Goal: Find contact information: Find contact information

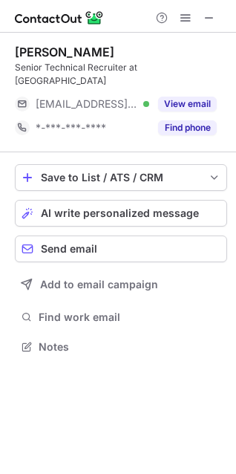
scroll to position [322, 236]
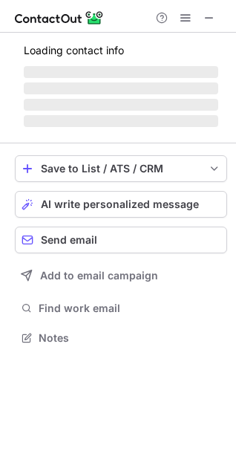
scroll to position [346, 236]
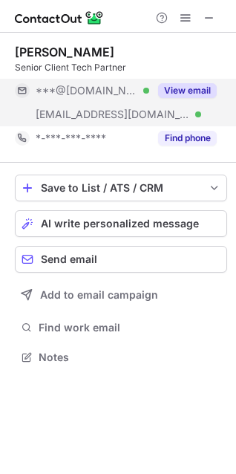
click at [170, 95] on button "View email" at bounding box center [187, 90] width 59 height 15
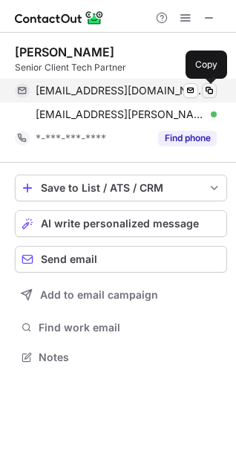
click at [210, 94] on span at bounding box center [209, 91] width 12 height 12
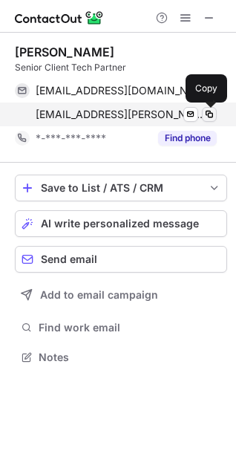
click at [213, 120] on span at bounding box center [209, 114] width 12 height 12
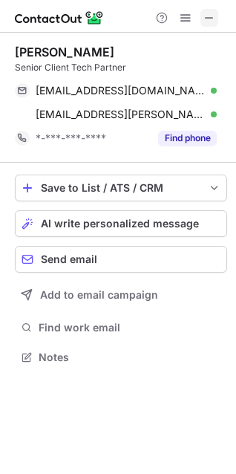
click at [209, 16] on span at bounding box center [209, 18] width 12 height 12
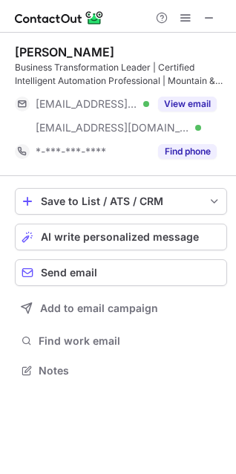
scroll to position [359, 236]
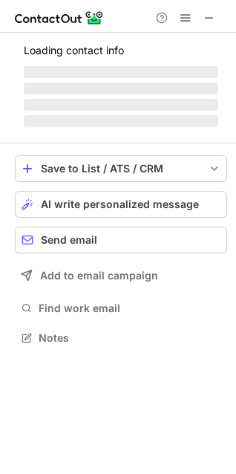
scroll to position [335, 236]
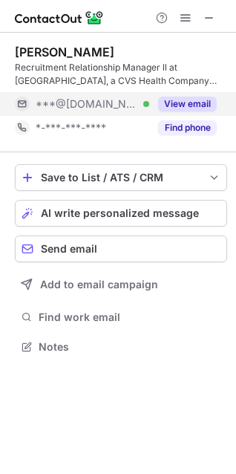
click at [189, 101] on button "View email" at bounding box center [187, 103] width 59 height 15
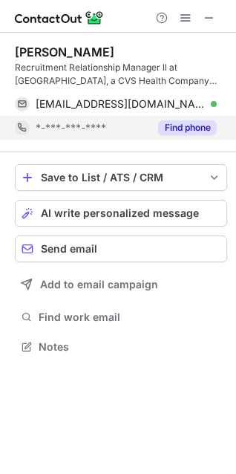
click at [180, 131] on button "Find phone" at bounding box center [187, 127] width 59 height 15
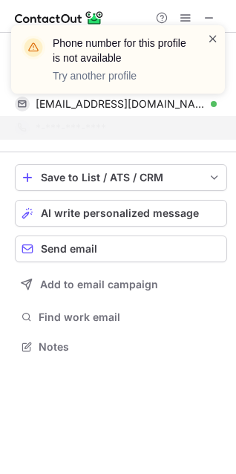
click at [207, 40] on span at bounding box center [213, 38] width 12 height 15
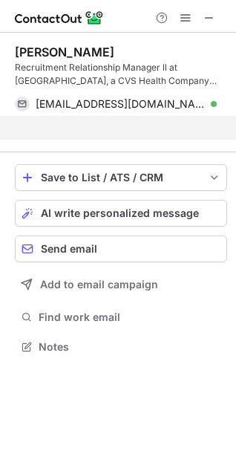
scroll to position [312, 236]
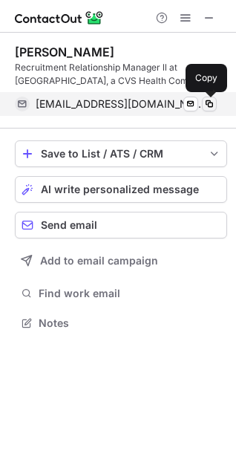
click at [206, 105] on span at bounding box center [209, 104] width 12 height 12
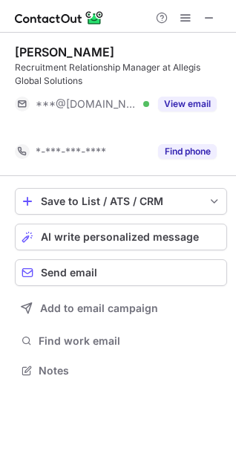
scroll to position [335, 236]
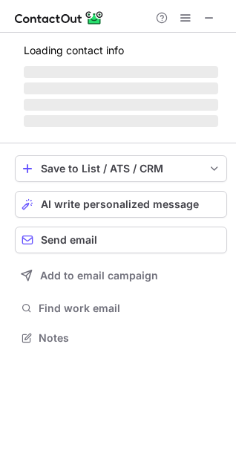
scroll to position [335, 236]
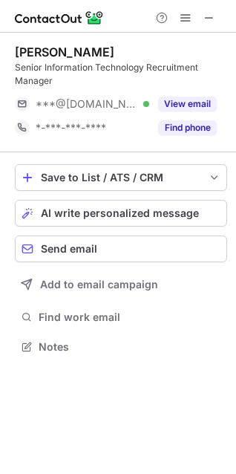
scroll to position [335, 236]
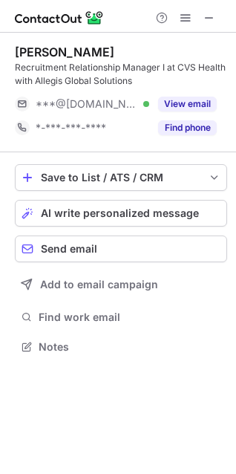
scroll to position [335, 236]
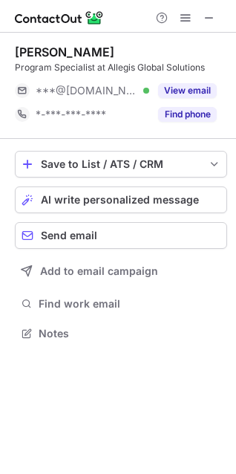
scroll to position [7, 7]
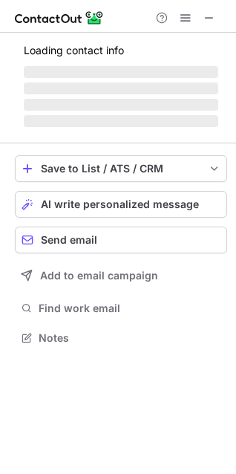
scroll to position [335, 236]
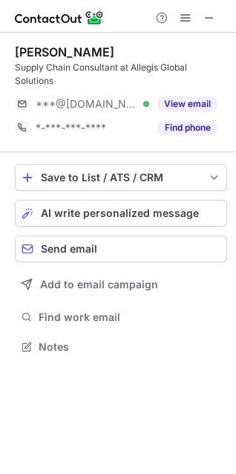
scroll to position [335, 236]
